Goal: Information Seeking & Learning: Learn about a topic

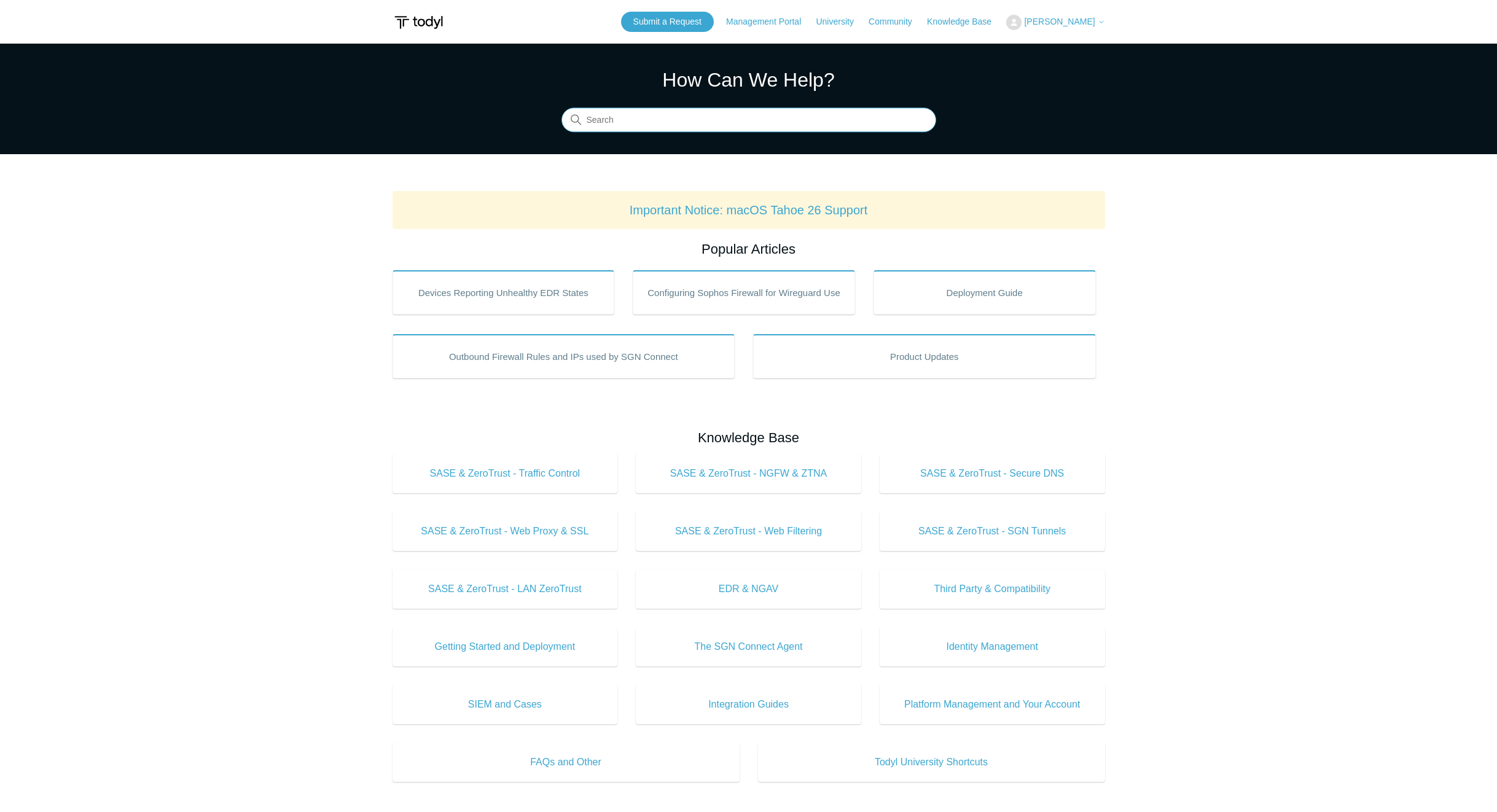
click at [636, 123] on input "Search" at bounding box center [749, 120] width 374 height 25
type input "release host"
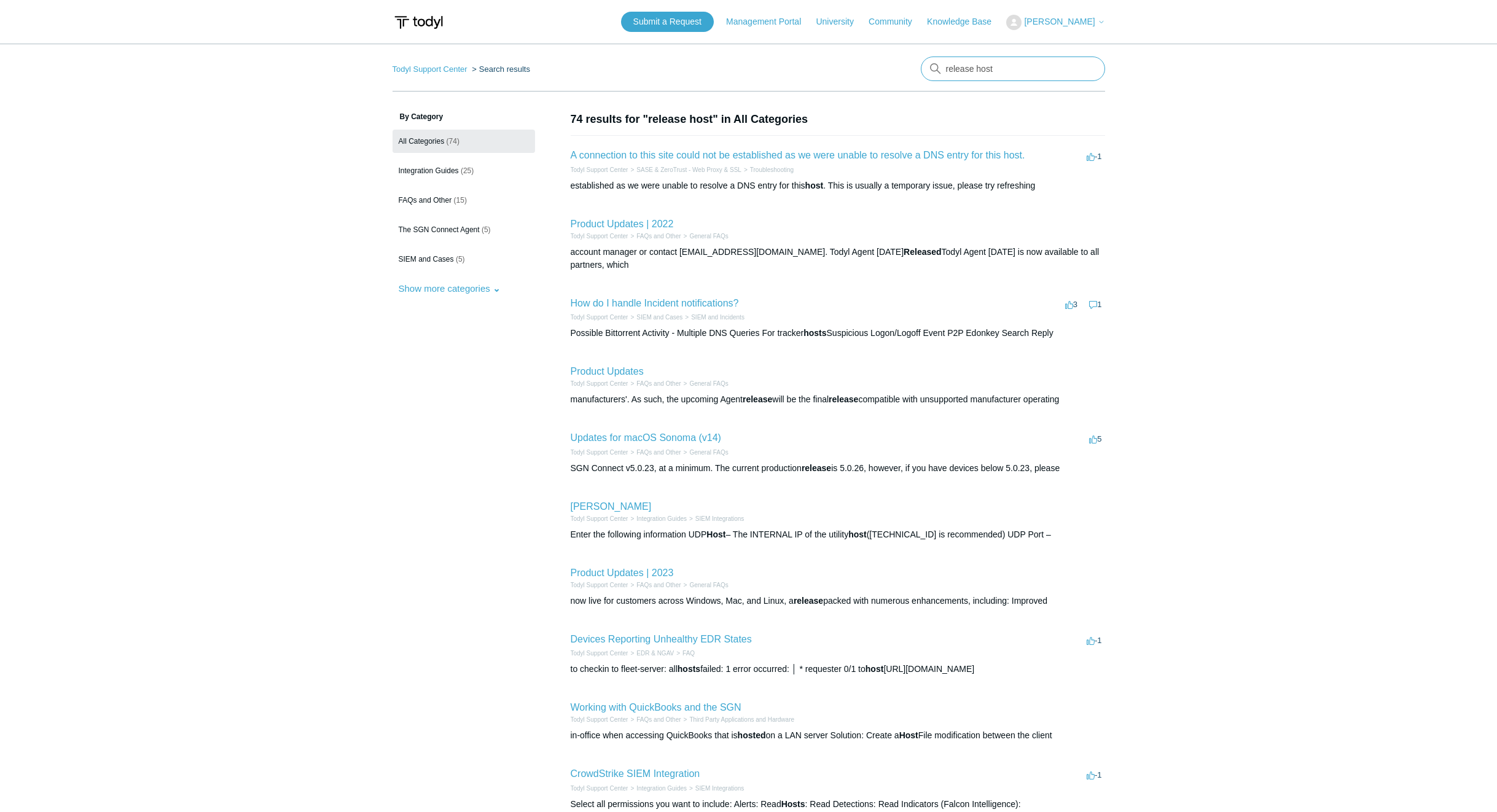
click at [1001, 71] on input "release host" at bounding box center [1013, 68] width 184 height 25
type input "isolated"
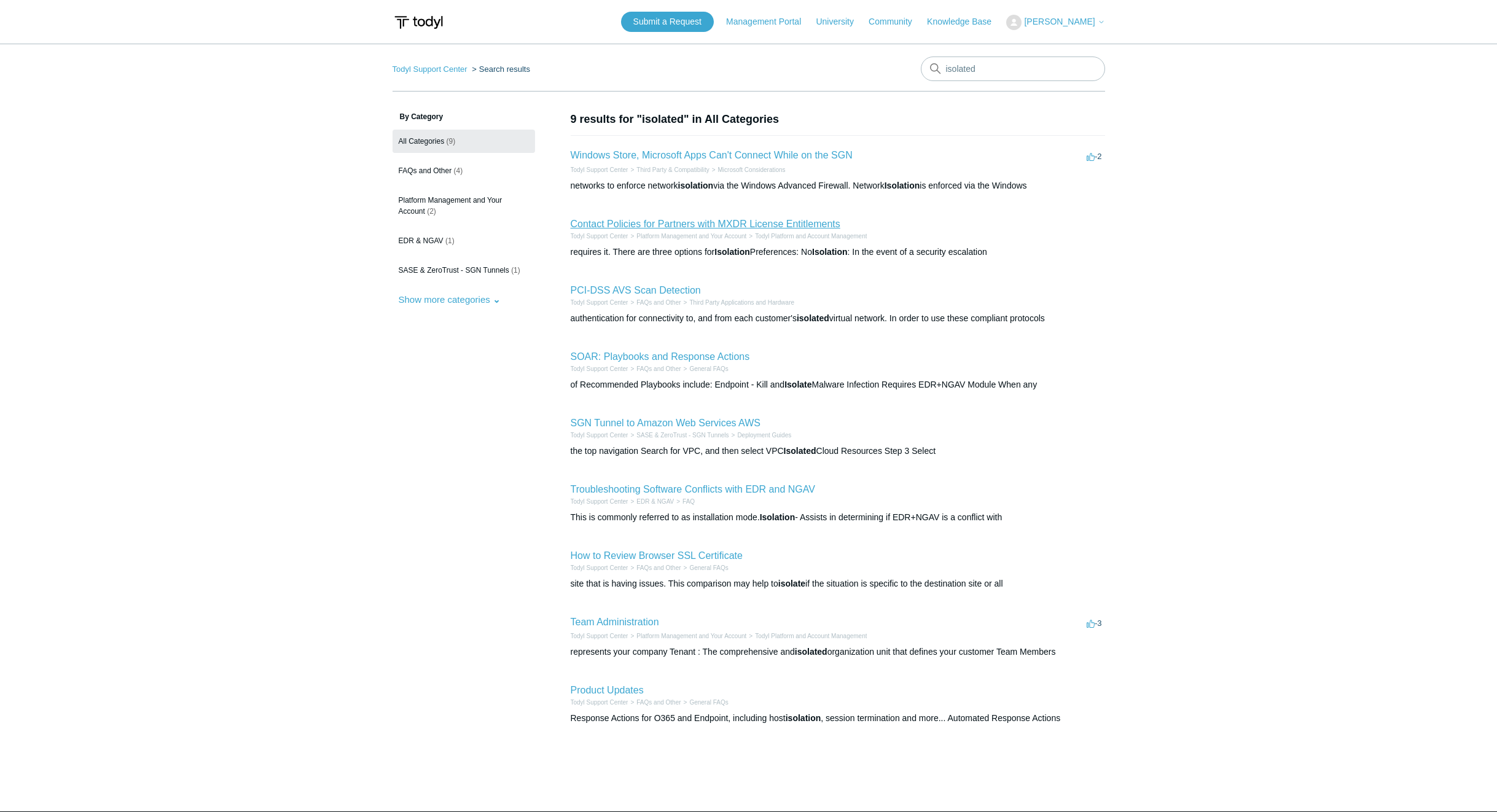
click at [785, 226] on link "Contact Policies for Partners with MXDR License Entitlements" at bounding box center [705, 224] width 269 height 11
click at [717, 157] on link "Windows Store, Microsoft Apps Can't Connect While on the SGN" at bounding box center [712, 155] width 282 height 11
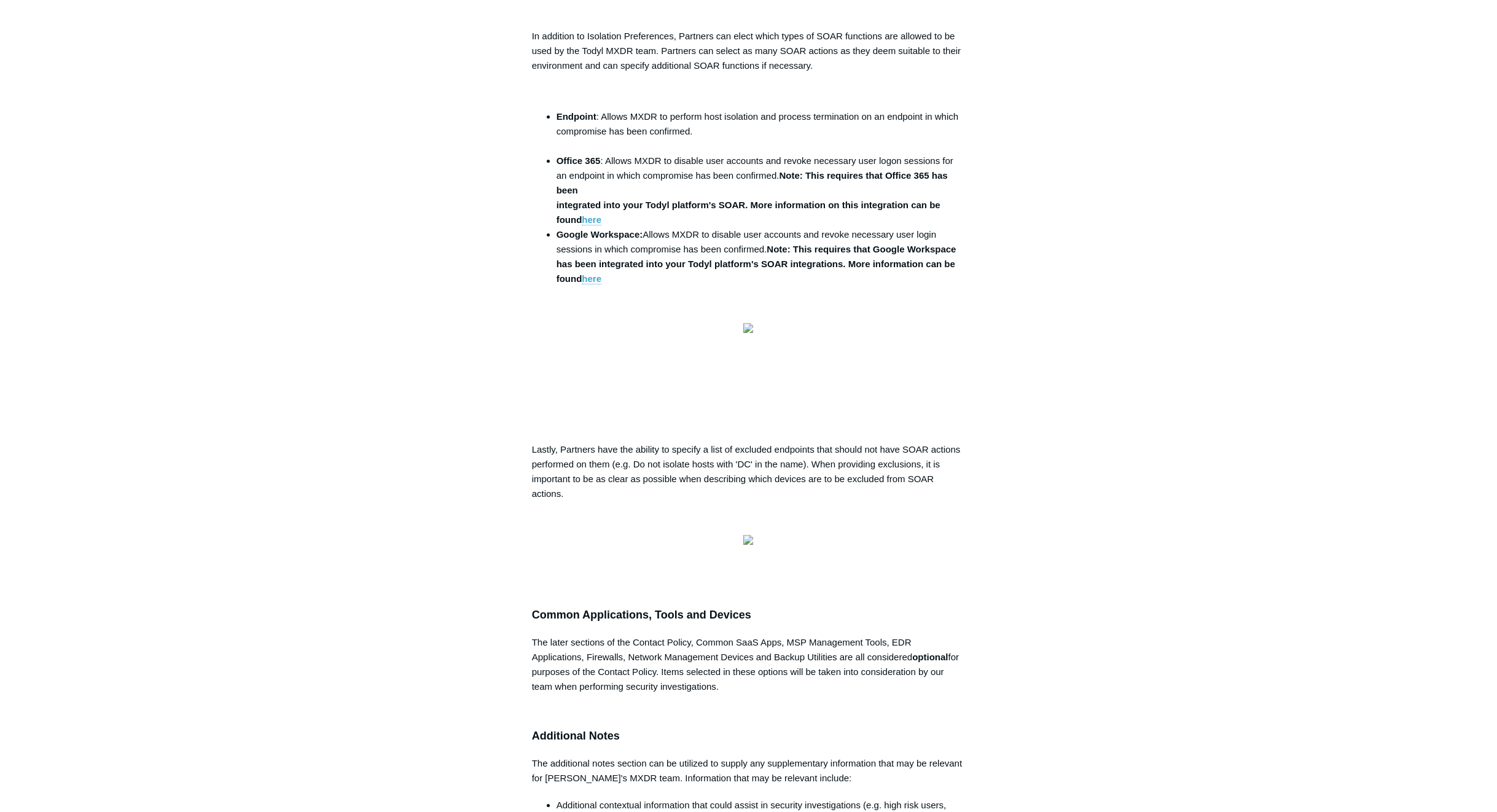
scroll to position [1754, 0]
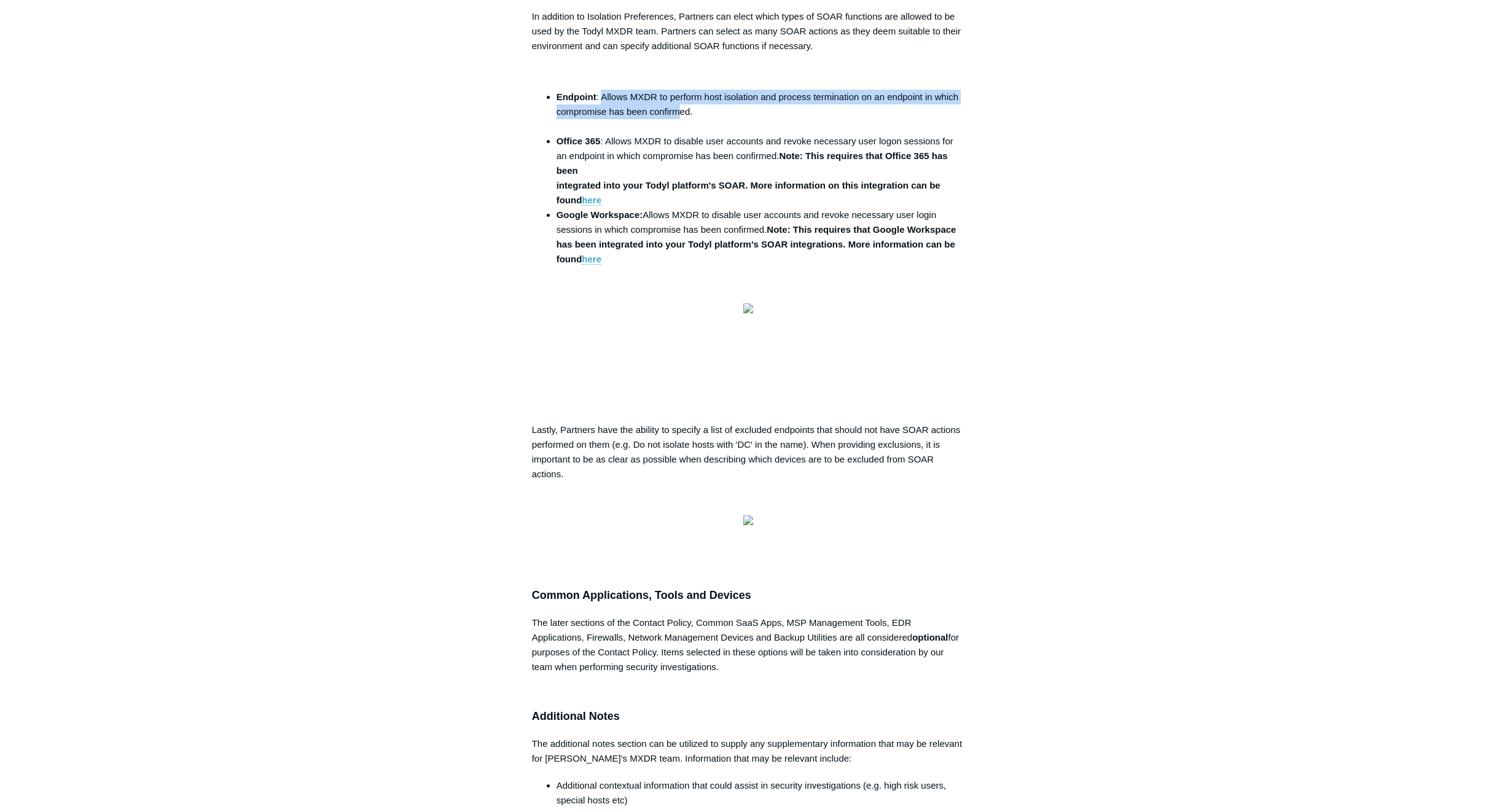
drag, startPoint x: 601, startPoint y: 482, endPoint x: 696, endPoint y: 495, distance: 95.9
click at [682, 134] on li "Endpoint : Allows MXDR to perform host isolation and process termination on an …" at bounding box center [761, 112] width 409 height 44
click at [794, 134] on li "Endpoint : Allows MXDR to perform host isolation and process termination on an …" at bounding box center [761, 112] width 409 height 44
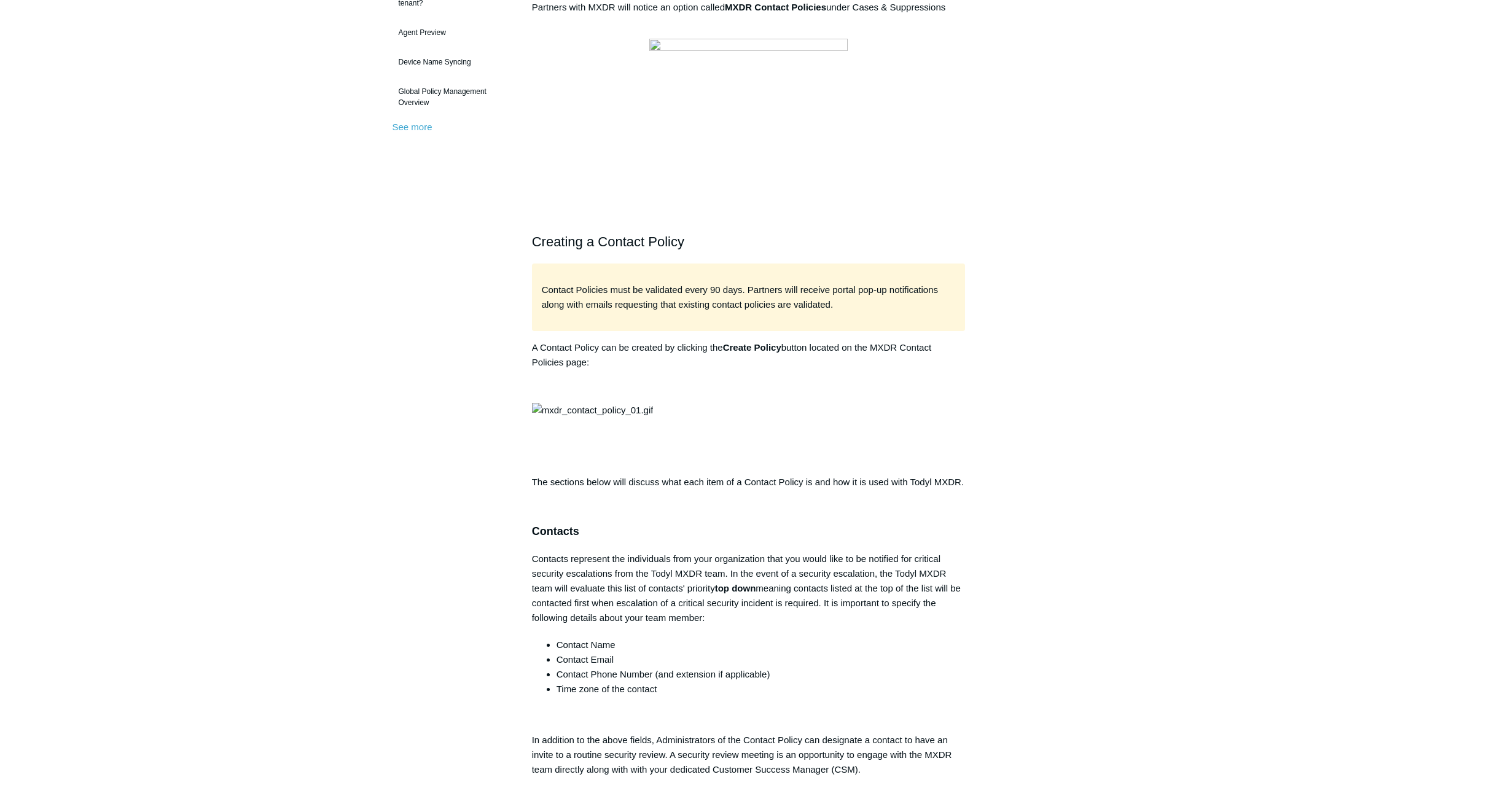
scroll to position [0, 0]
